Goal: Transaction & Acquisition: Download file/media

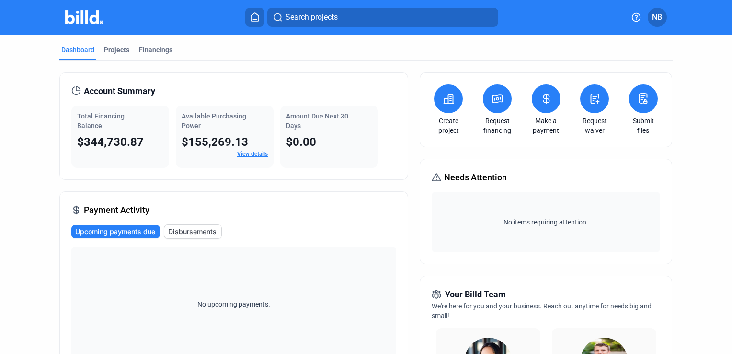
click at [109, 127] on div "Total Financing Balance" at bounding box center [120, 120] width 86 height 19
drag, startPoint x: 121, startPoint y: 52, endPoint x: 126, endPoint y: 53, distance: 5.8
click at [121, 52] on div "Projects" at bounding box center [116, 50] width 25 height 10
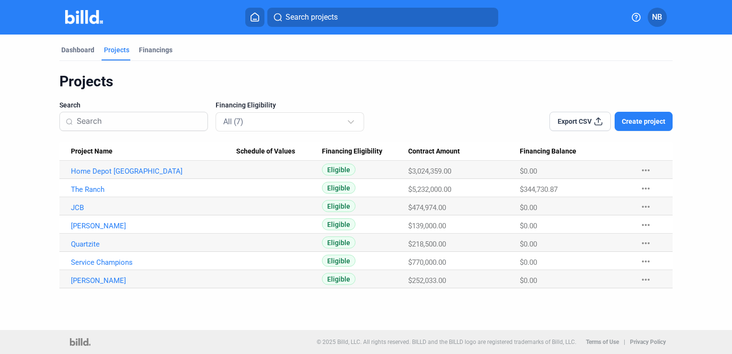
click at [94, 184] on Name "The Ranch" at bounding box center [147, 188] width 177 height 18
click at [94, 189] on link "The Ranch" at bounding box center [153, 189] width 165 height 9
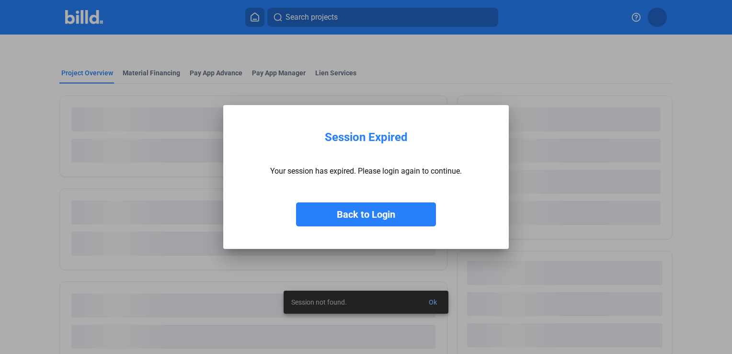
click at [347, 213] on button "Back to Login" at bounding box center [366, 214] width 140 height 24
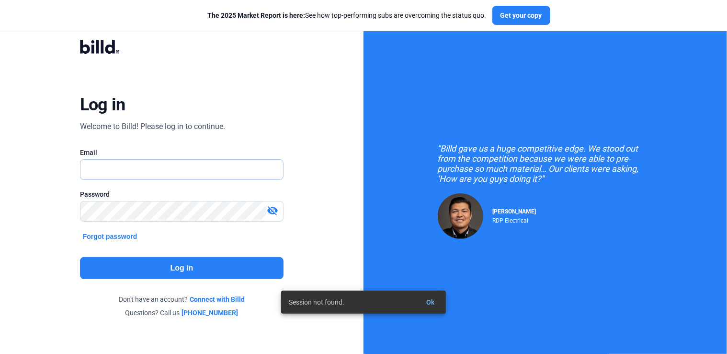
click at [138, 164] on input "text" at bounding box center [181, 170] width 203 height 20
click at [139, 168] on input "text" at bounding box center [181, 170] width 203 height 20
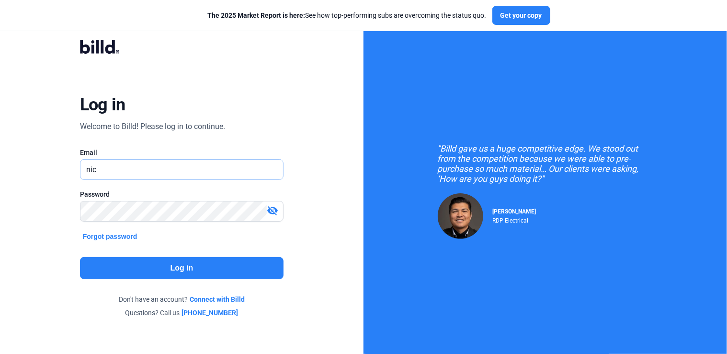
click at [106, 167] on input "nic" at bounding box center [181, 170] width 203 height 20
type input "[PERSON_NAME][EMAIL_ADDRESS][DOMAIN_NAME]"
click at [136, 275] on button "Log in" at bounding box center [182, 268] width 204 height 22
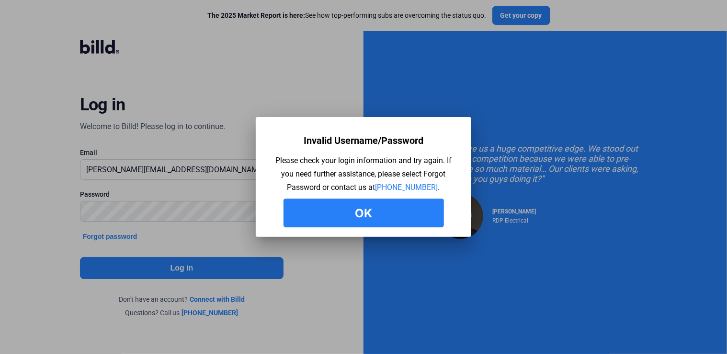
click at [370, 196] on div "Invalid Username/Password Please check your login information and try again. If…" at bounding box center [363, 179] width 187 height 96
click at [368, 204] on button "Ok" at bounding box center [364, 212] width 161 height 29
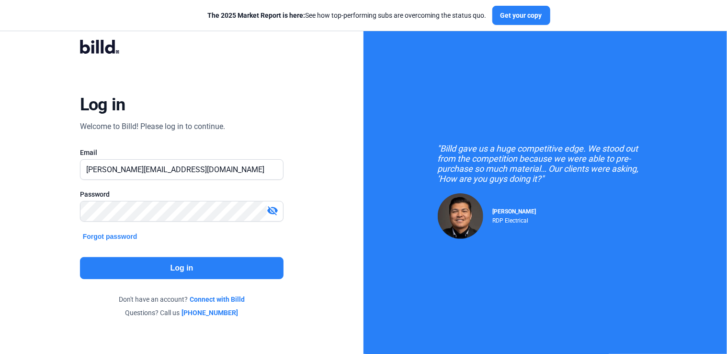
click at [275, 212] on mat-icon "visibility_off" at bounding box center [272, 210] width 11 height 11
click at [213, 260] on button "Log in" at bounding box center [182, 268] width 204 height 22
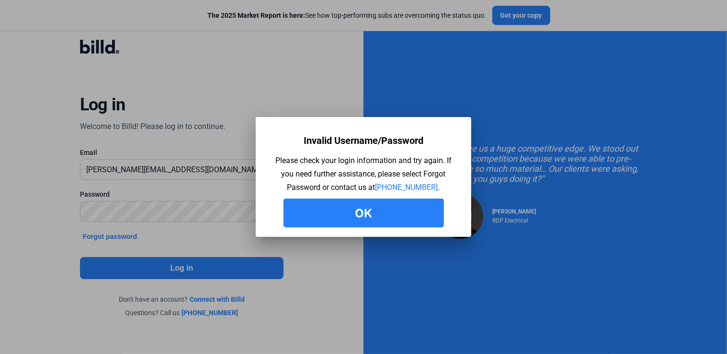
click at [335, 223] on button "Ok" at bounding box center [364, 212] width 161 height 29
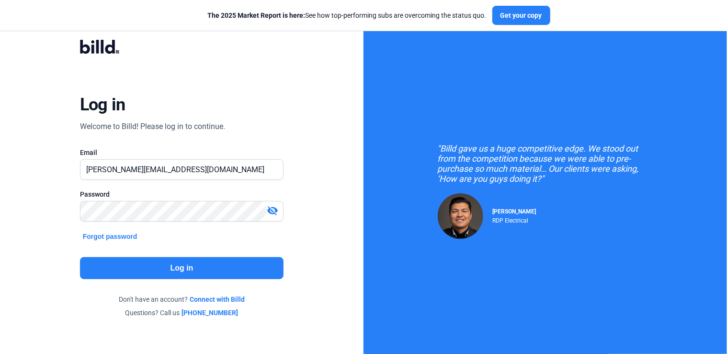
click at [192, 266] on button "Log in" at bounding box center [182, 268] width 204 height 22
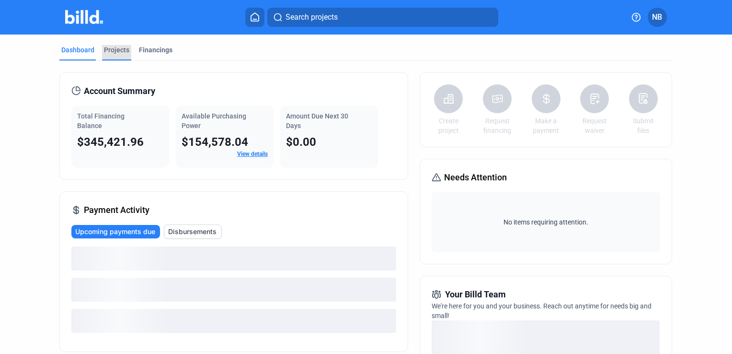
click at [115, 49] on div "Projects" at bounding box center [116, 50] width 25 height 10
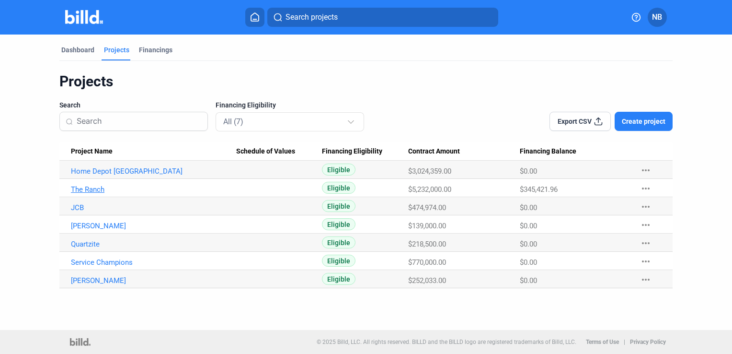
click at [95, 191] on link "The Ranch" at bounding box center [153, 189] width 165 height 9
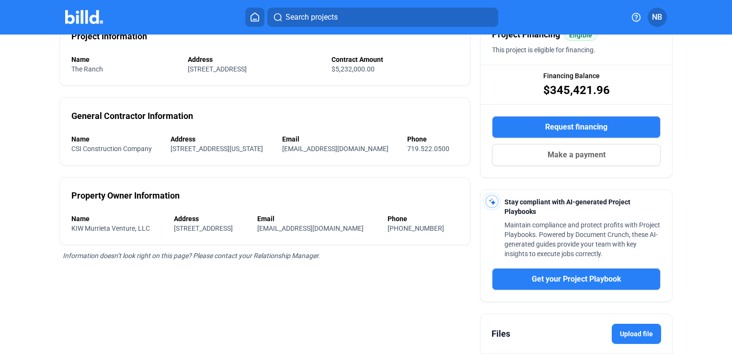
scroll to position [186, 0]
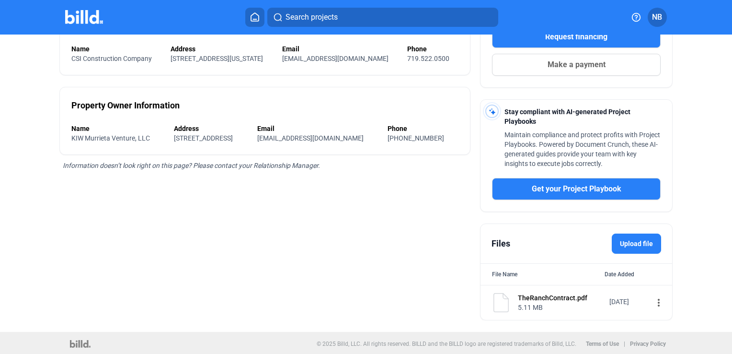
click at [560, 296] on div "TheRanchContract.pdf" at bounding box center [560, 298] width 85 height 10
click at [653, 302] on mat-icon "more_vert" at bounding box center [658, 302] width 11 height 11
click at [578, 343] on button "Download" at bounding box center [589, 341] width 134 height 23
click at [653, 300] on mat-icon "more_vert" at bounding box center [658, 302] width 11 height 11
